Goal: Navigation & Orientation: Find specific page/section

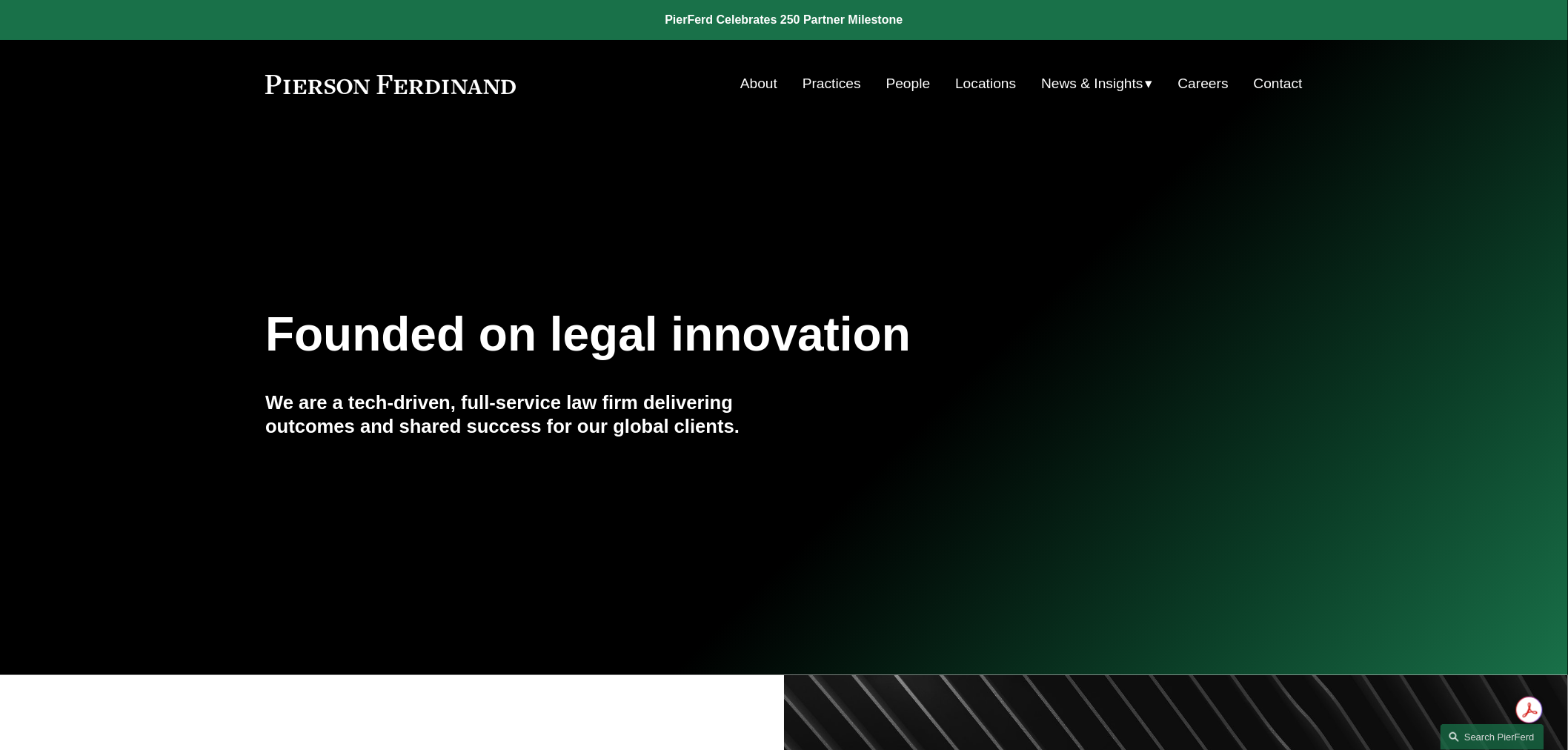
click at [887, 84] on link "People" at bounding box center [909, 84] width 45 height 28
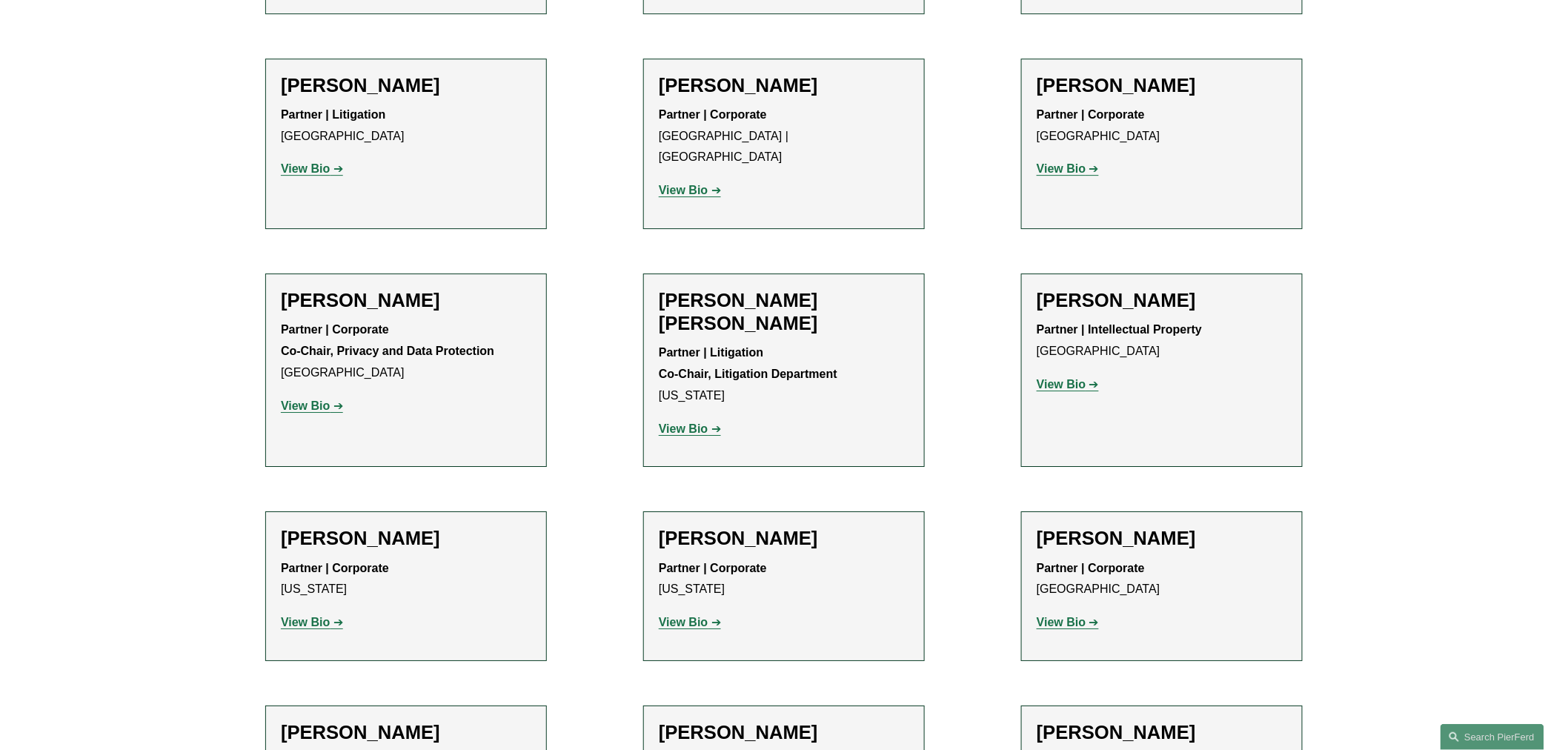
scroll to position [1975, 0]
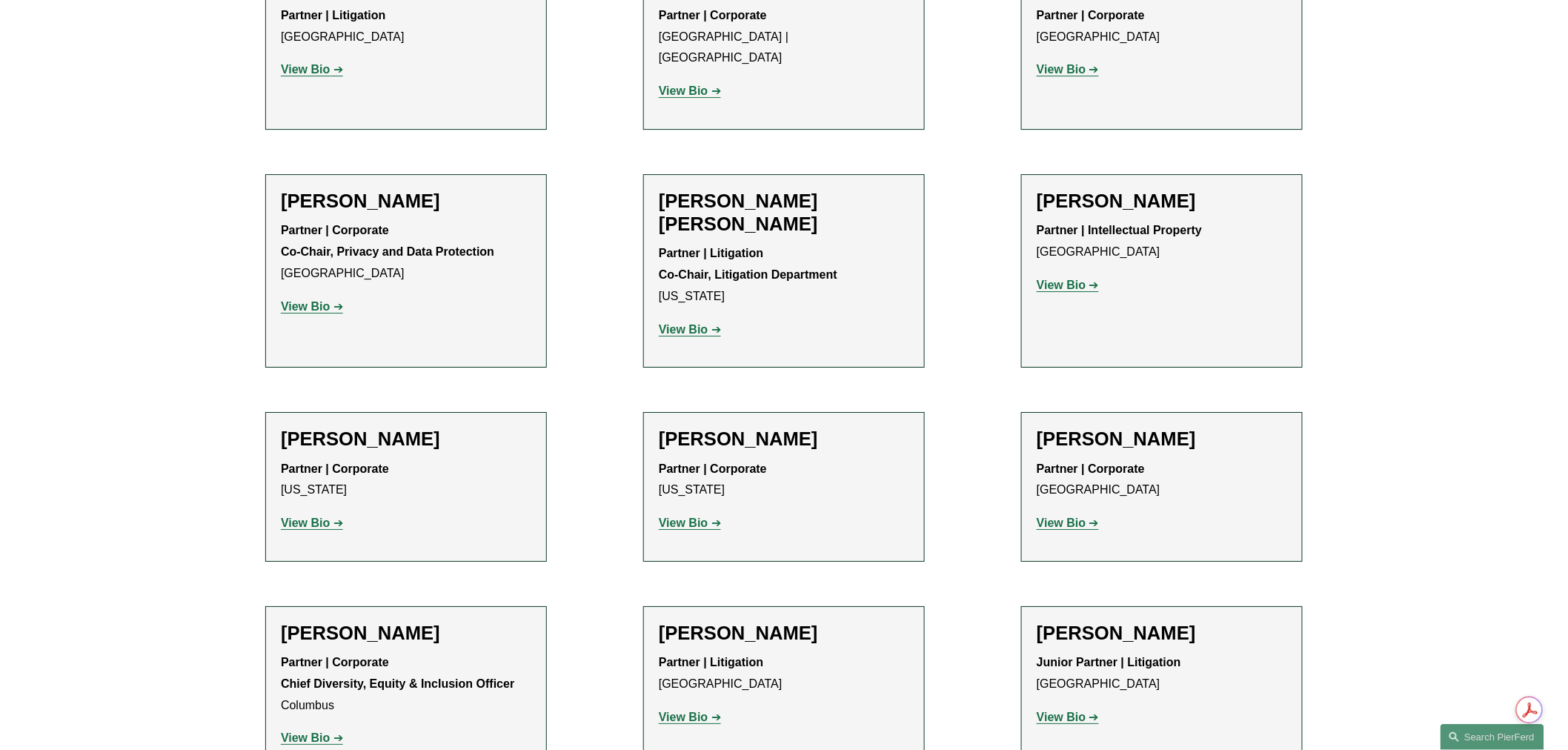
click at [1080, 516] on strong "View Bio" at bounding box center [1061, 523] width 49 height 13
